Goal: Information Seeking & Learning: Learn about a topic

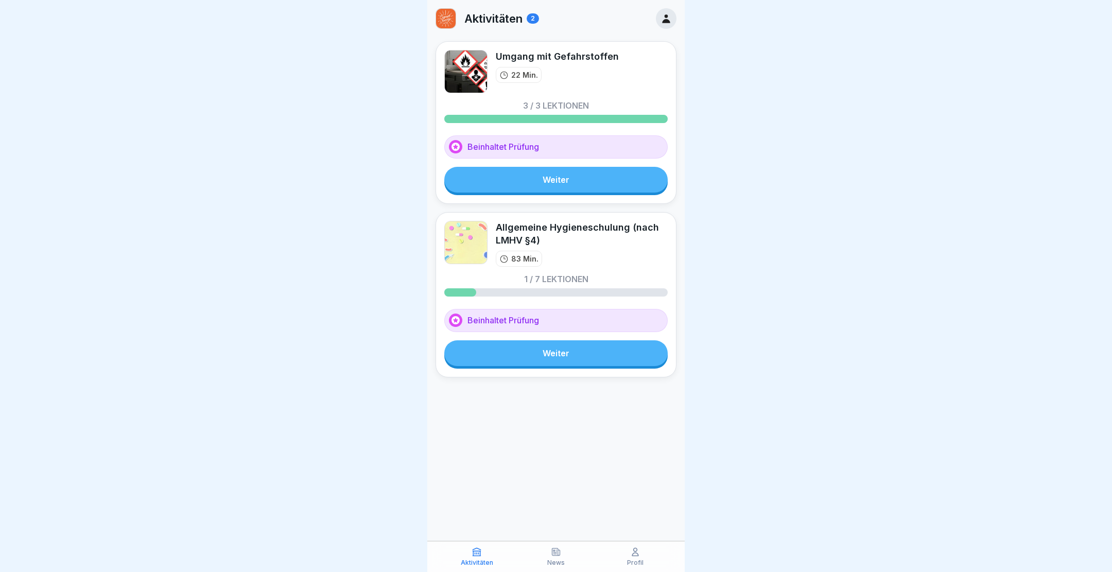
click at [551, 357] on link "Weiter" at bounding box center [556, 353] width 224 height 26
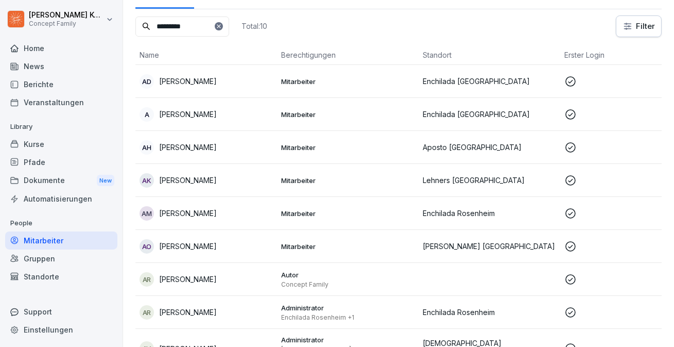
click at [43, 146] on div "Kurse" at bounding box center [61, 144] width 112 height 18
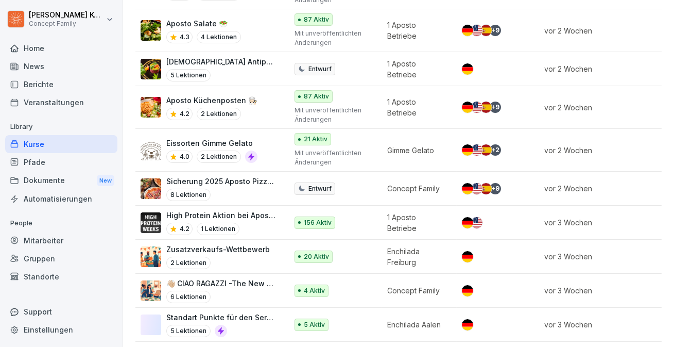
scroll to position [466, 0]
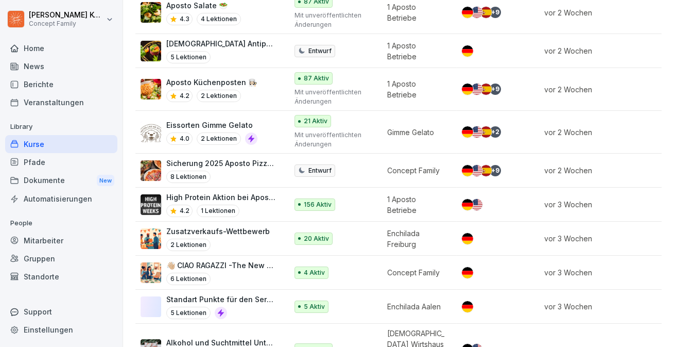
click at [259, 260] on p "👋🏼 CIAO RAGAZZI -The New Dolce Vita- Apostorelaunch" at bounding box center [221, 265] width 111 height 11
